Goal: Task Accomplishment & Management: Manage account settings

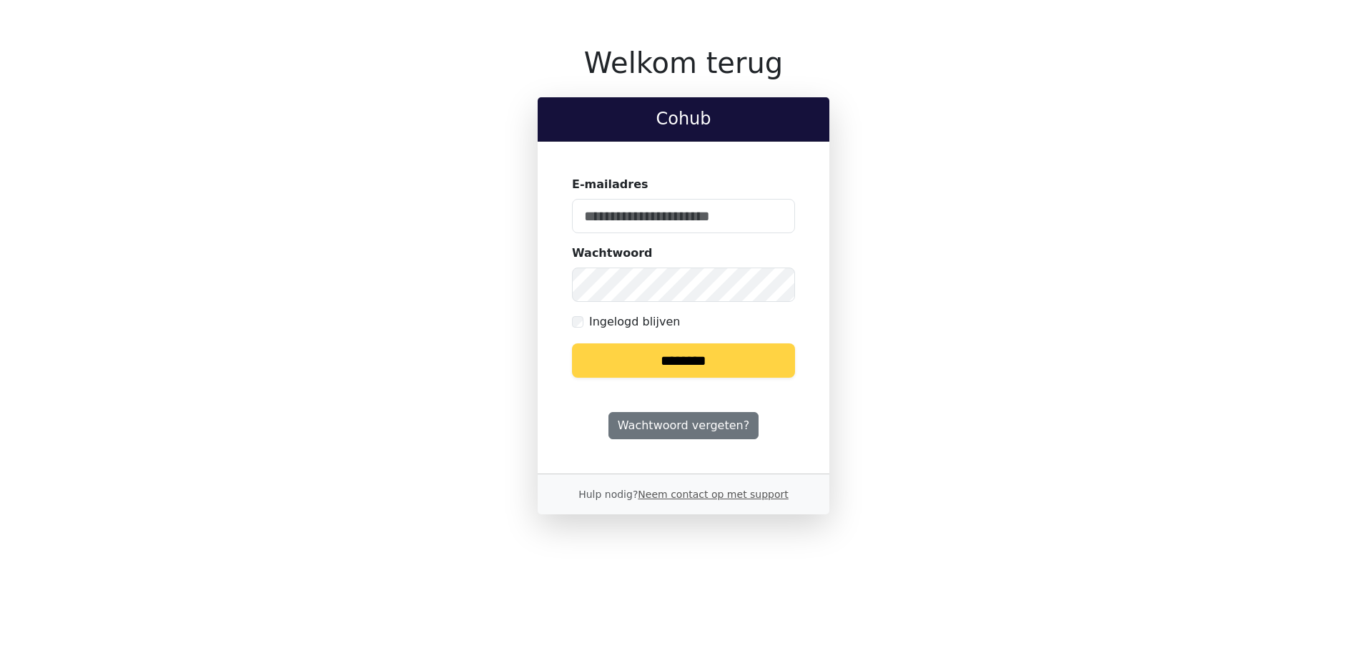
type input "**********"
click at [674, 375] on input "********" at bounding box center [683, 360] width 223 height 34
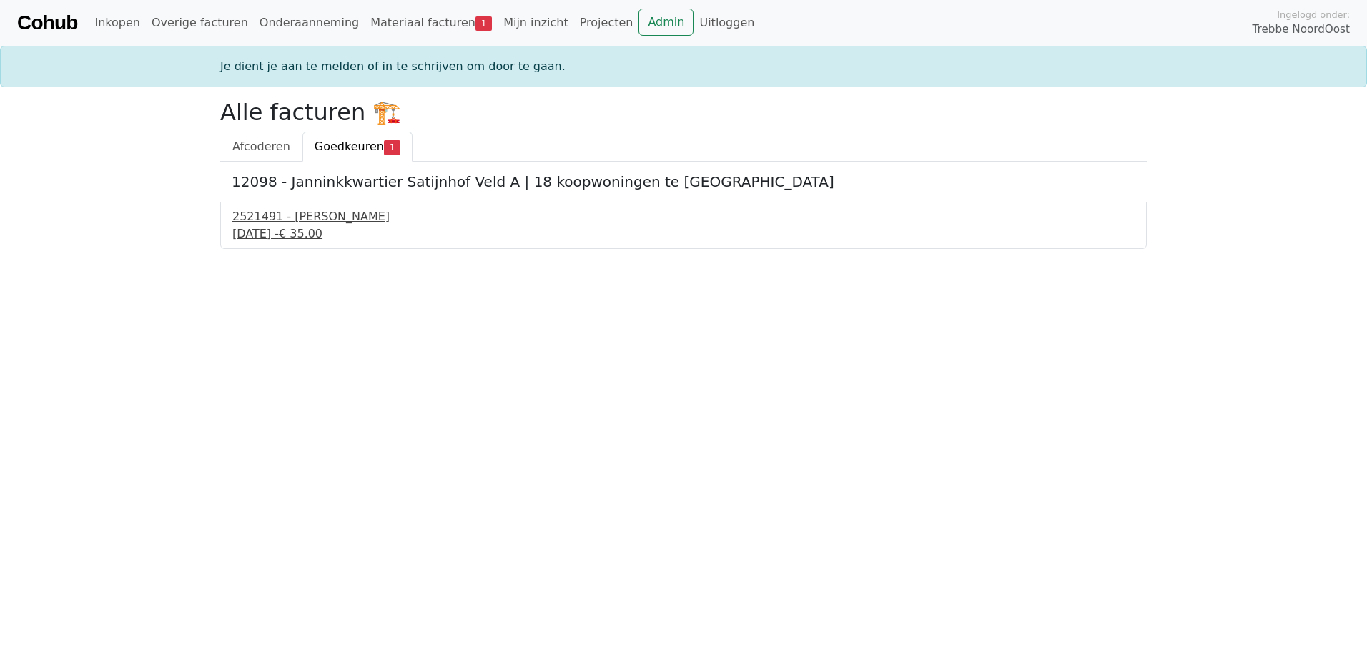
click at [303, 219] on div "2521491 - Van Dalen" at bounding box center [683, 216] width 903 height 17
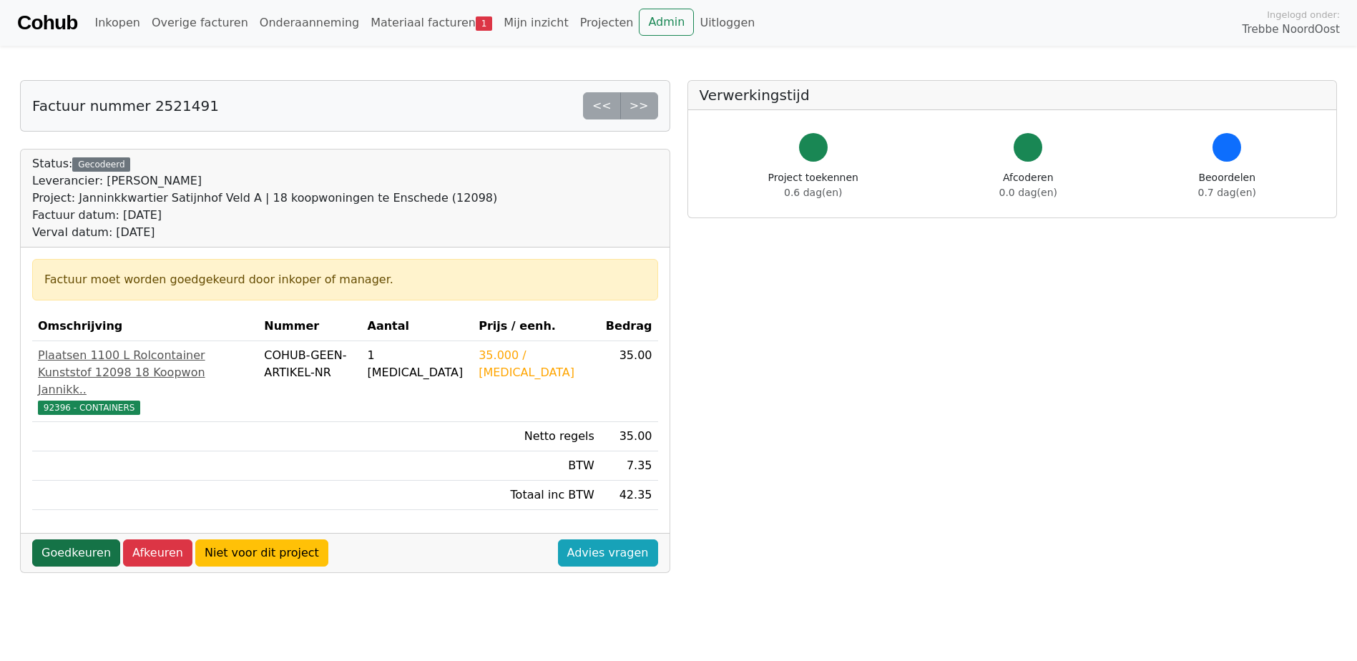
click at [62, 544] on link "Goedkeuren" at bounding box center [76, 552] width 88 height 27
